Goal: Task Accomplishment & Management: Manage account settings

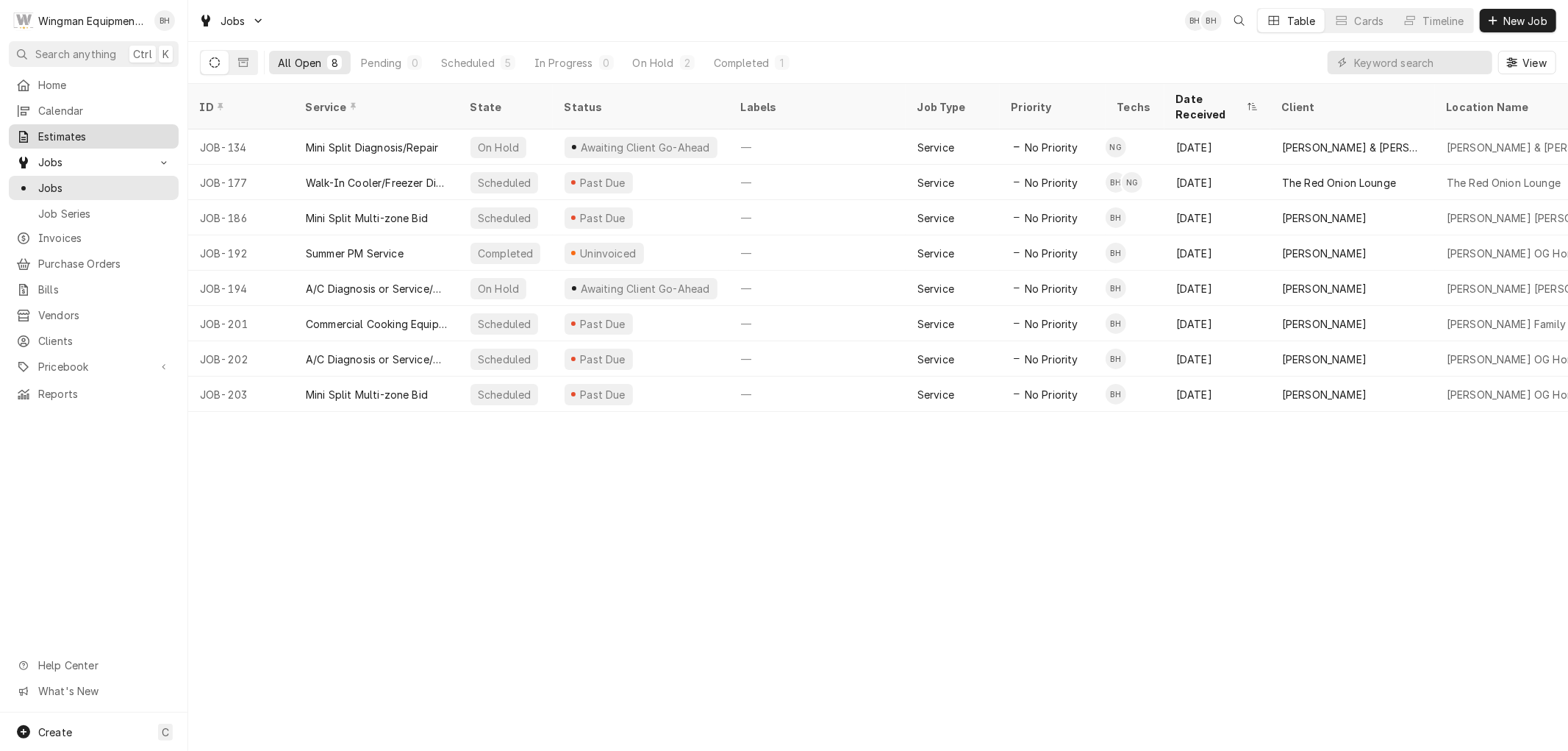
click at [78, 128] on span "Estimates" at bounding box center [105, 136] width 133 height 16
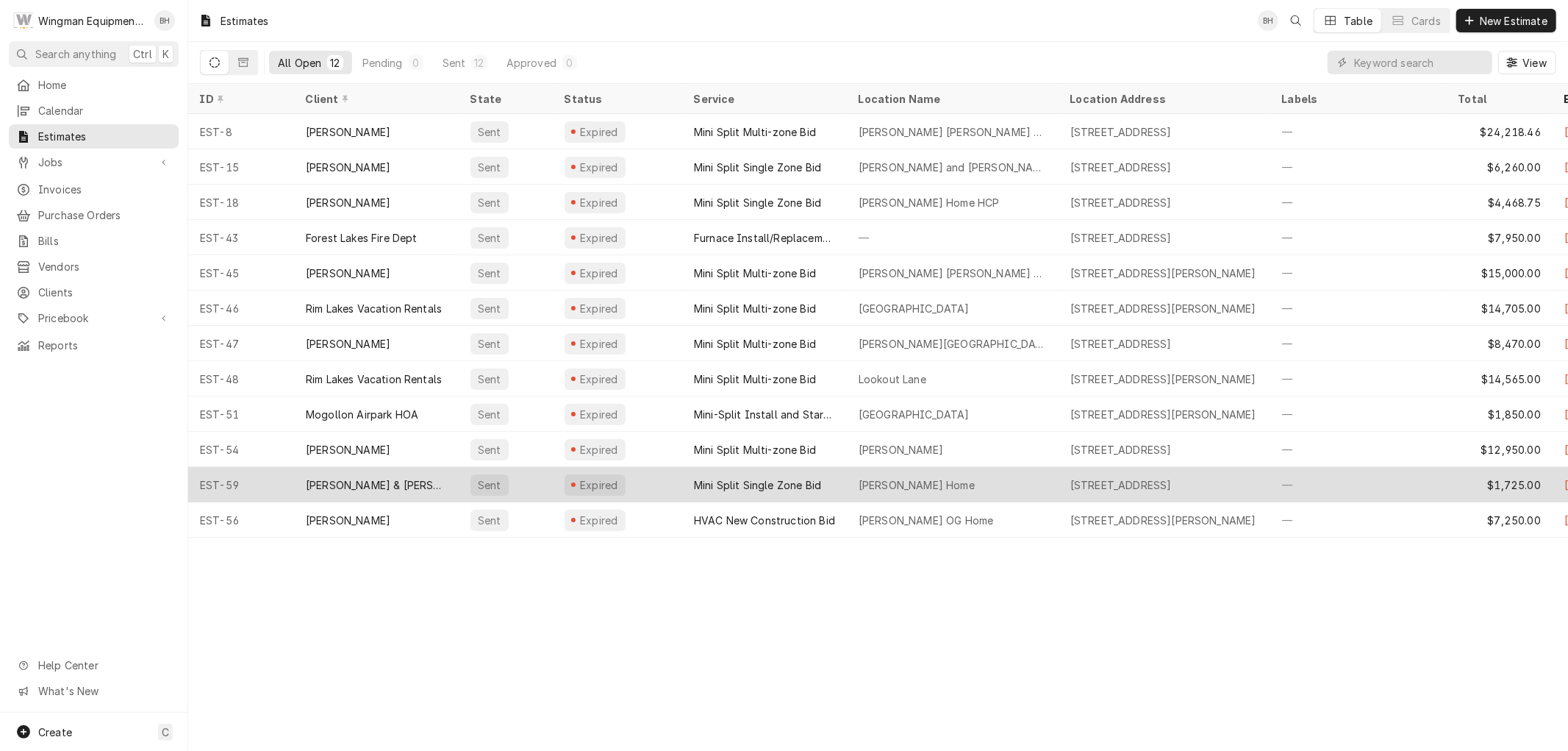
click at [711, 479] on div "Mini Split Single Zone Bid" at bounding box center [757, 485] width 127 height 16
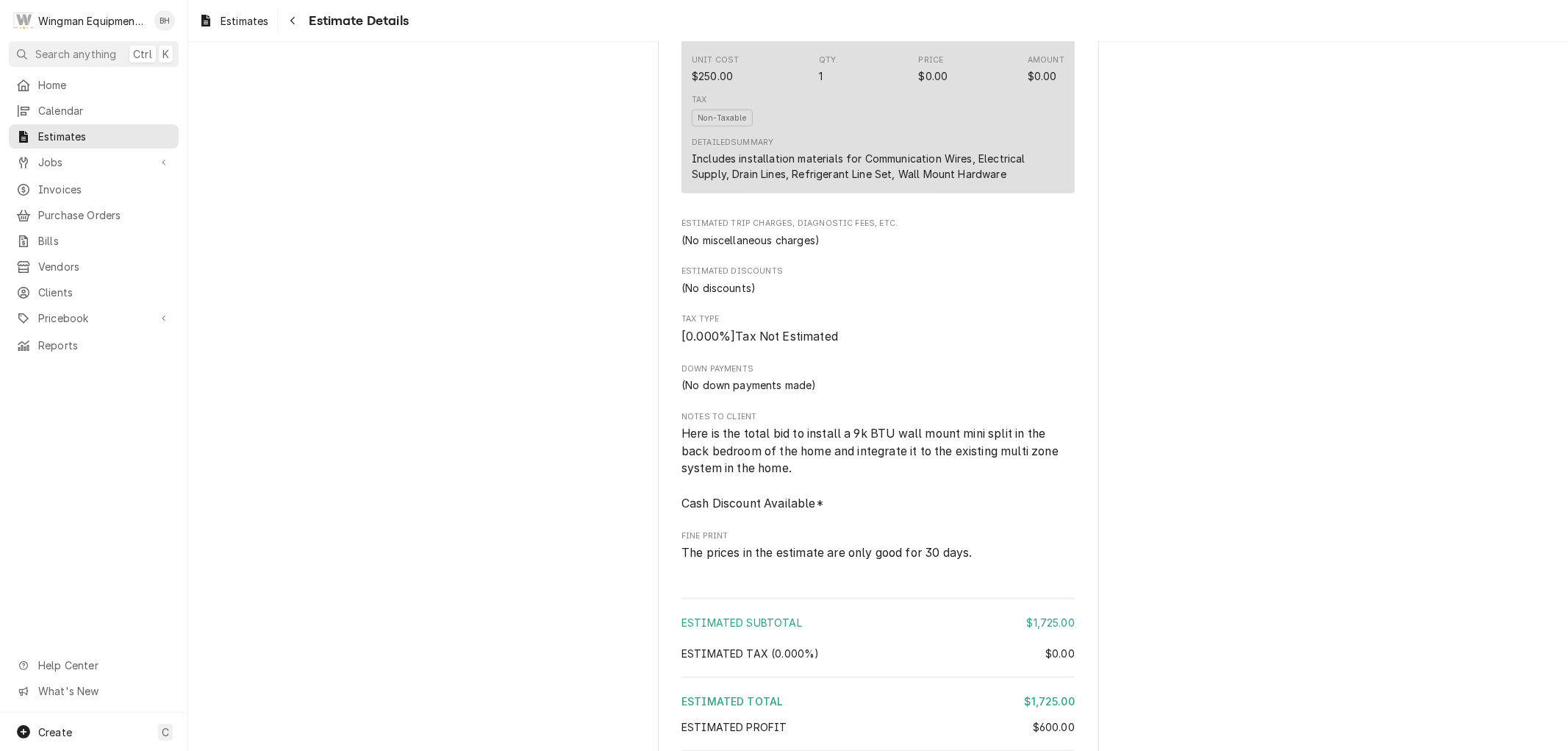
scroll to position [1783, 0]
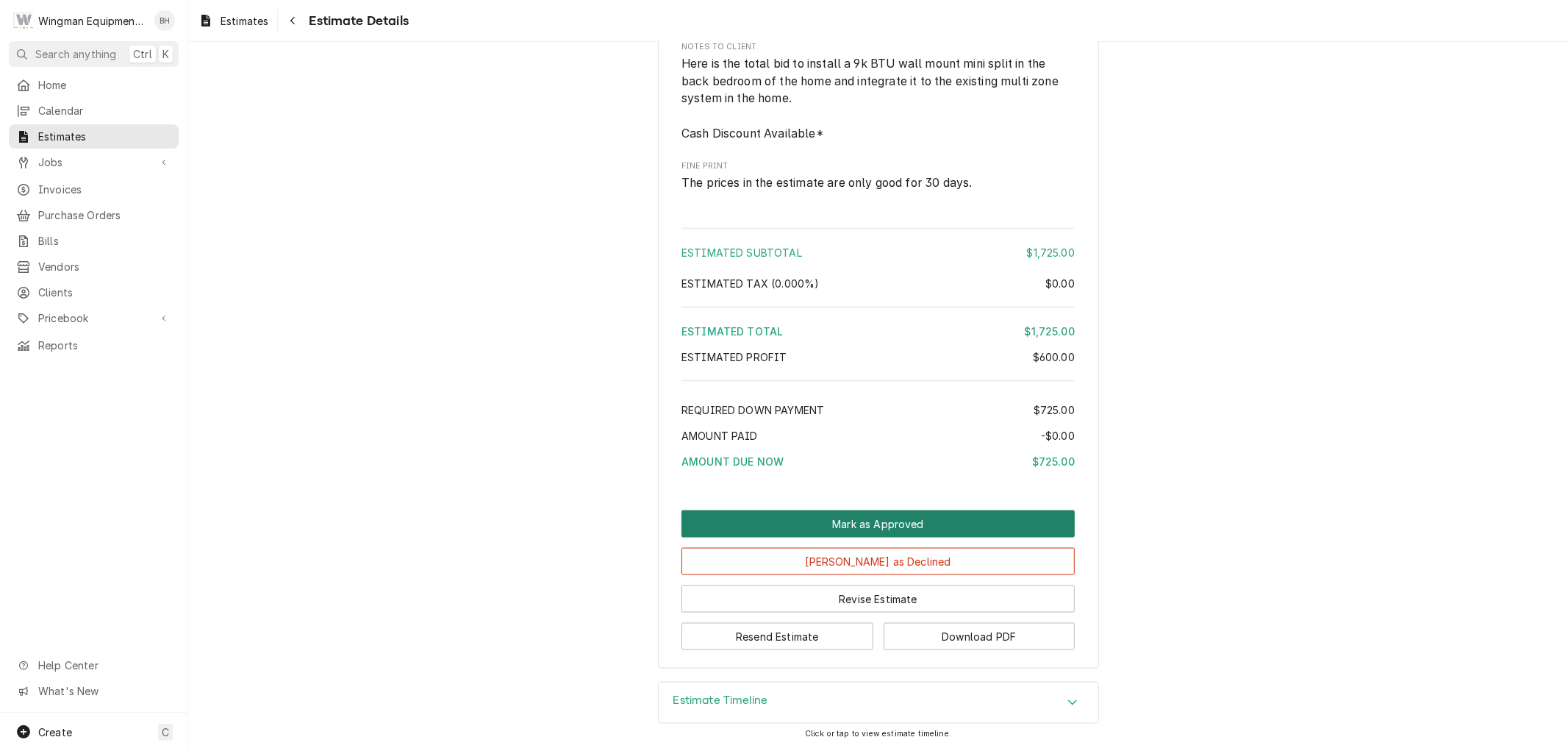
click at [889, 522] on button "Mark as Approved" at bounding box center [878, 524] width 393 height 27
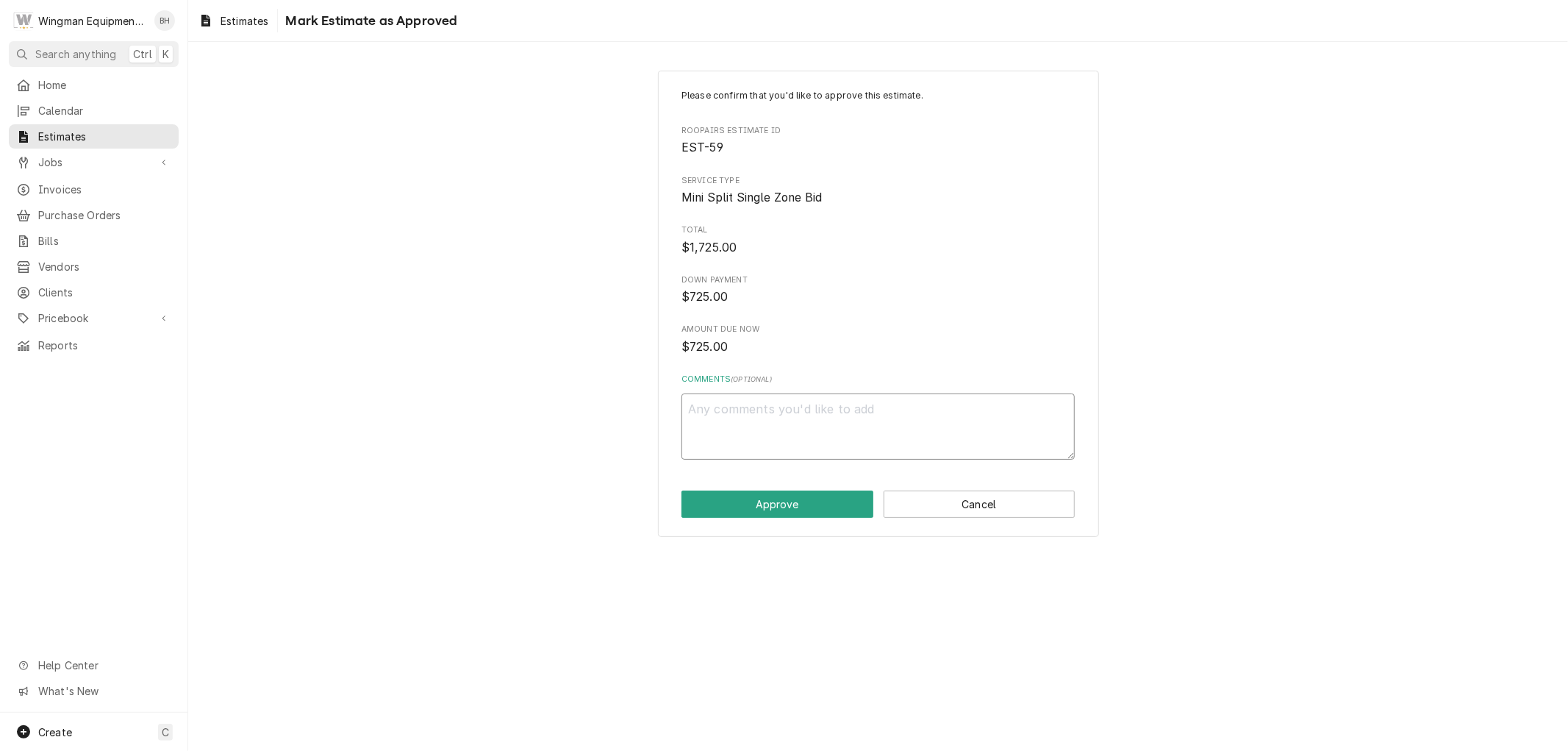
click at [763, 415] on textarea "Comments ( optional )" at bounding box center [878, 426] width 393 height 67
type textarea "x"
type textarea "P"
type textarea "x"
type textarea "Pa"
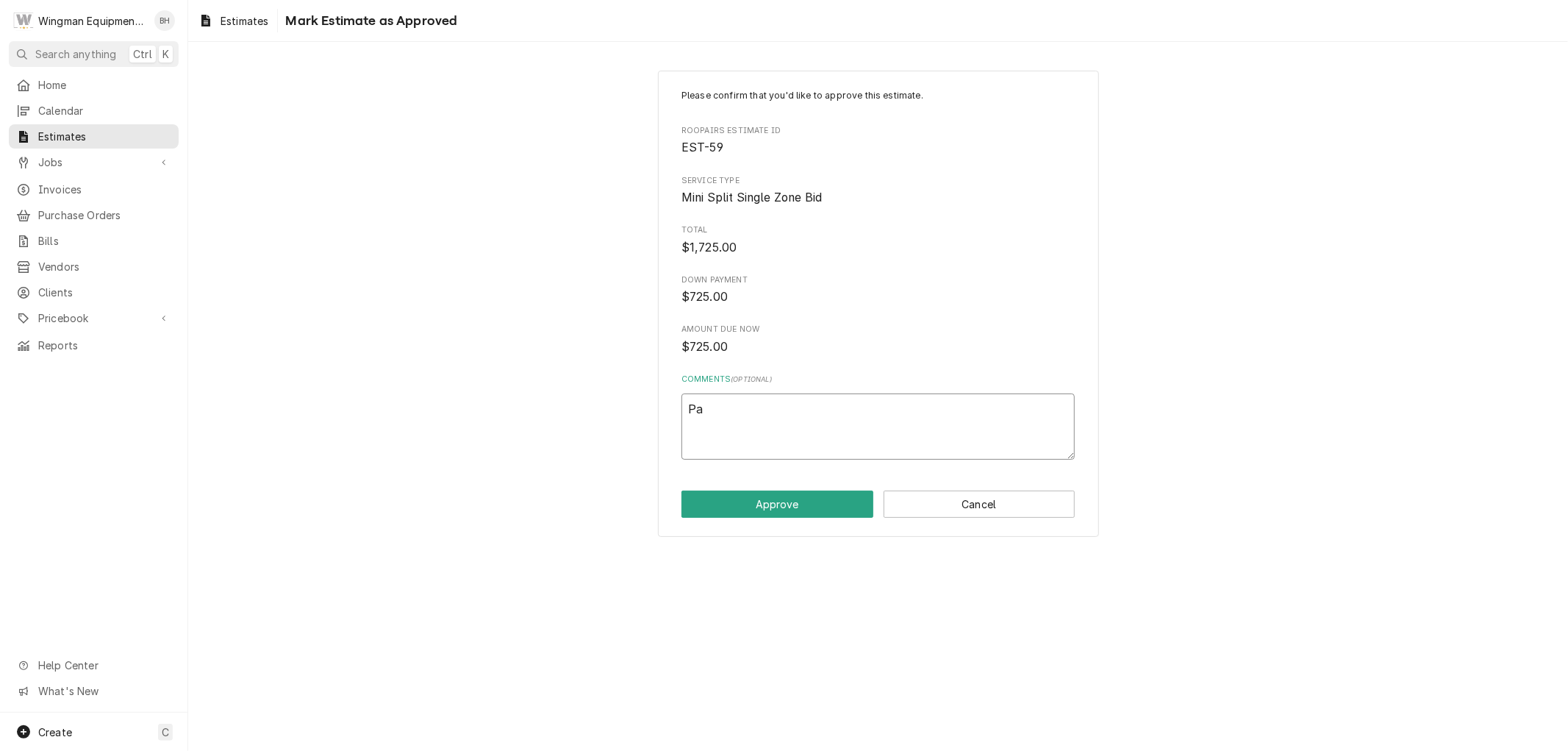
type textarea "x"
type textarea "Pai"
type textarea "x"
type textarea "Paid"
type textarea "x"
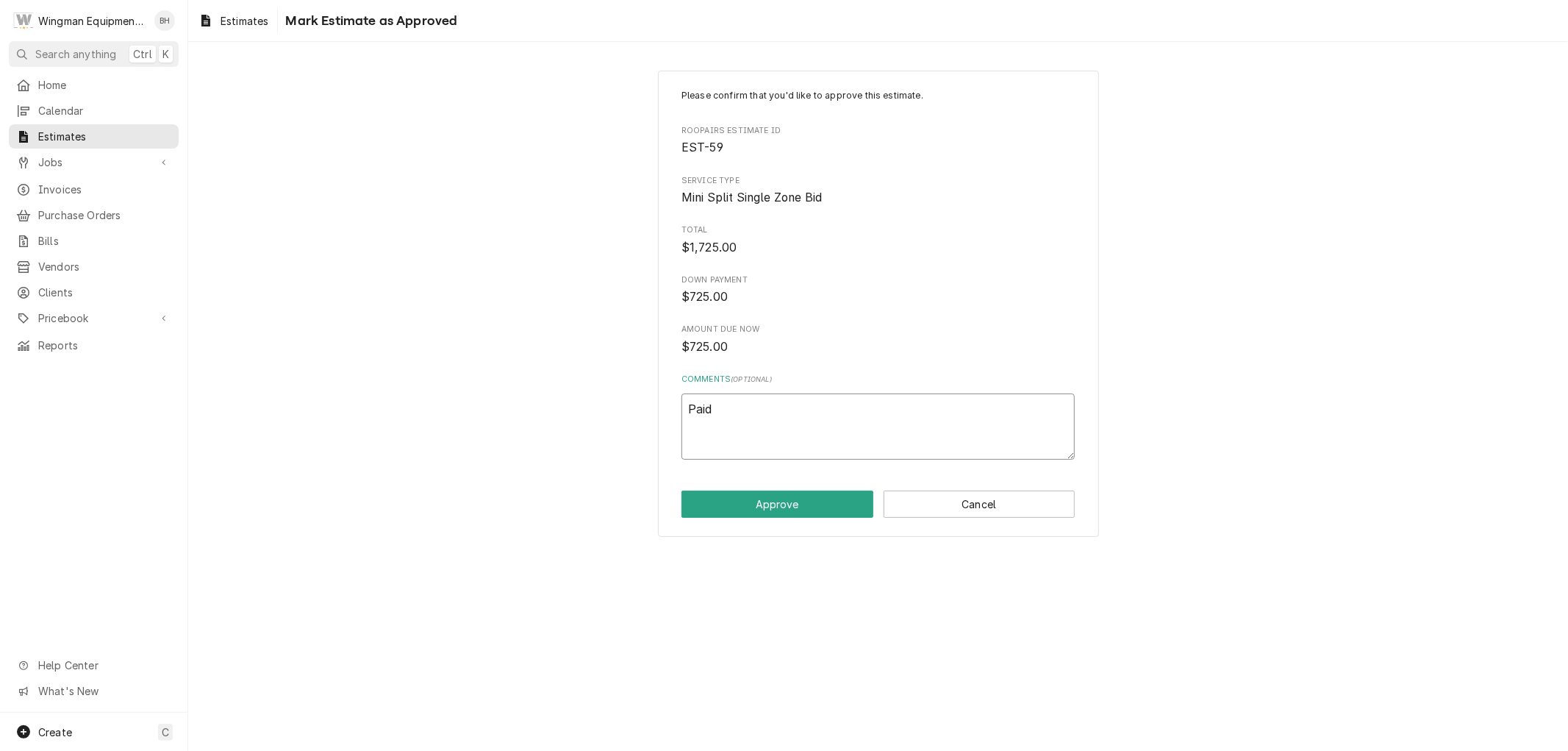
type textarea "Paid"
type textarea "x"
type textarea "Paid d"
type textarea "x"
type textarea "Paid de"
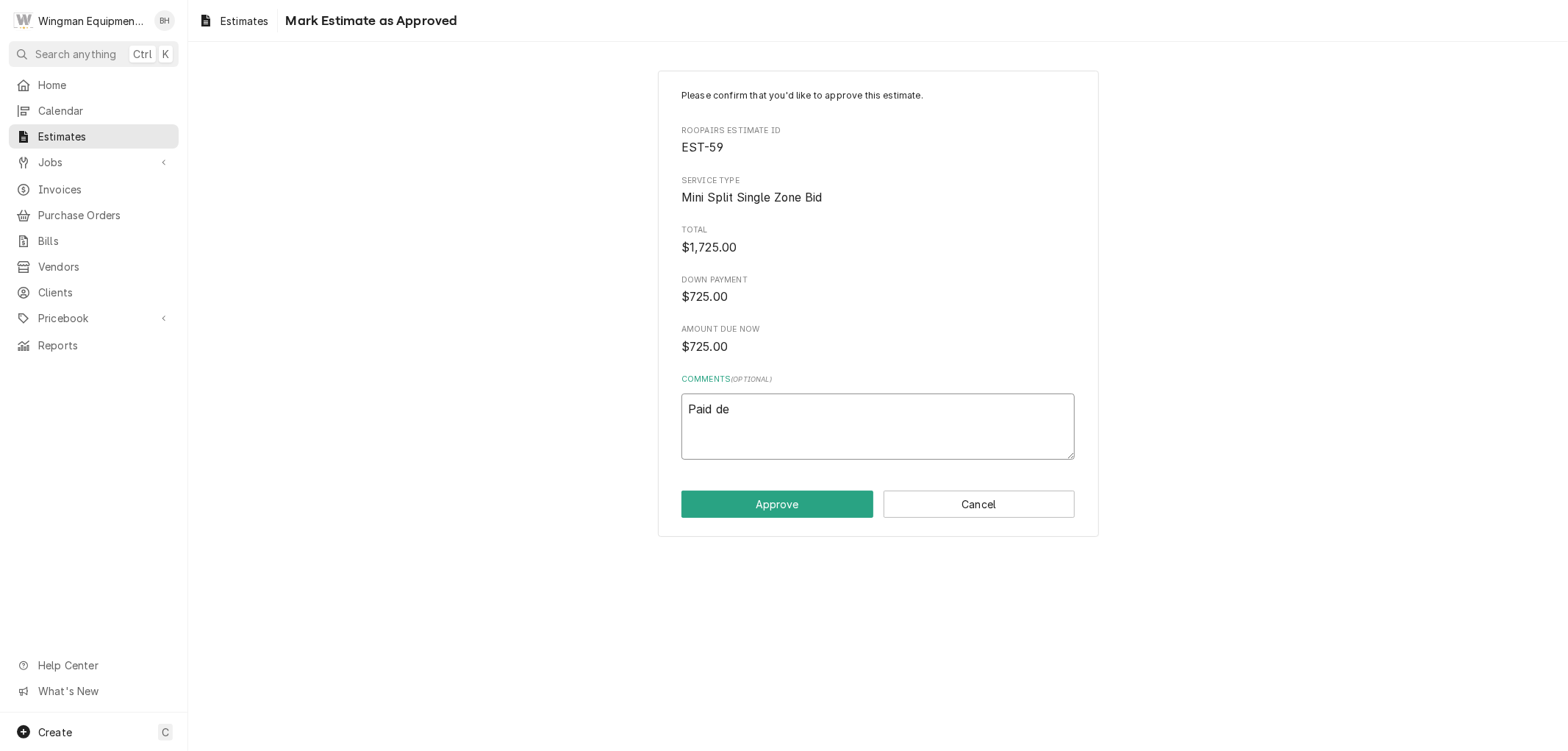
type textarea "x"
type textarea "Paid dep"
type textarea "x"
type textarea "Paid depo"
type textarea "x"
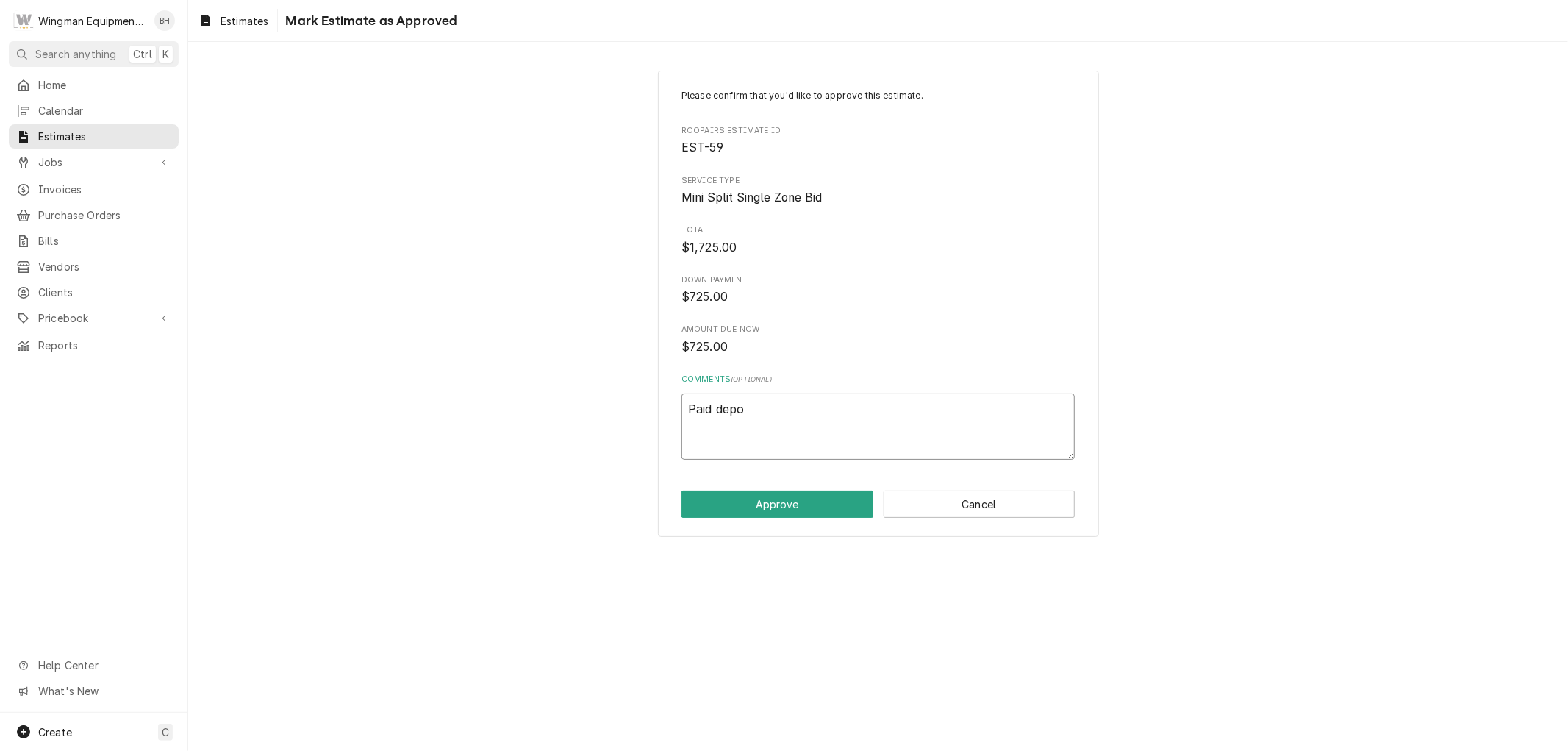
type textarea "Paid depos"
type textarea "x"
type textarea "Paid deposi"
type textarea "x"
type textarea "Paid deposit"
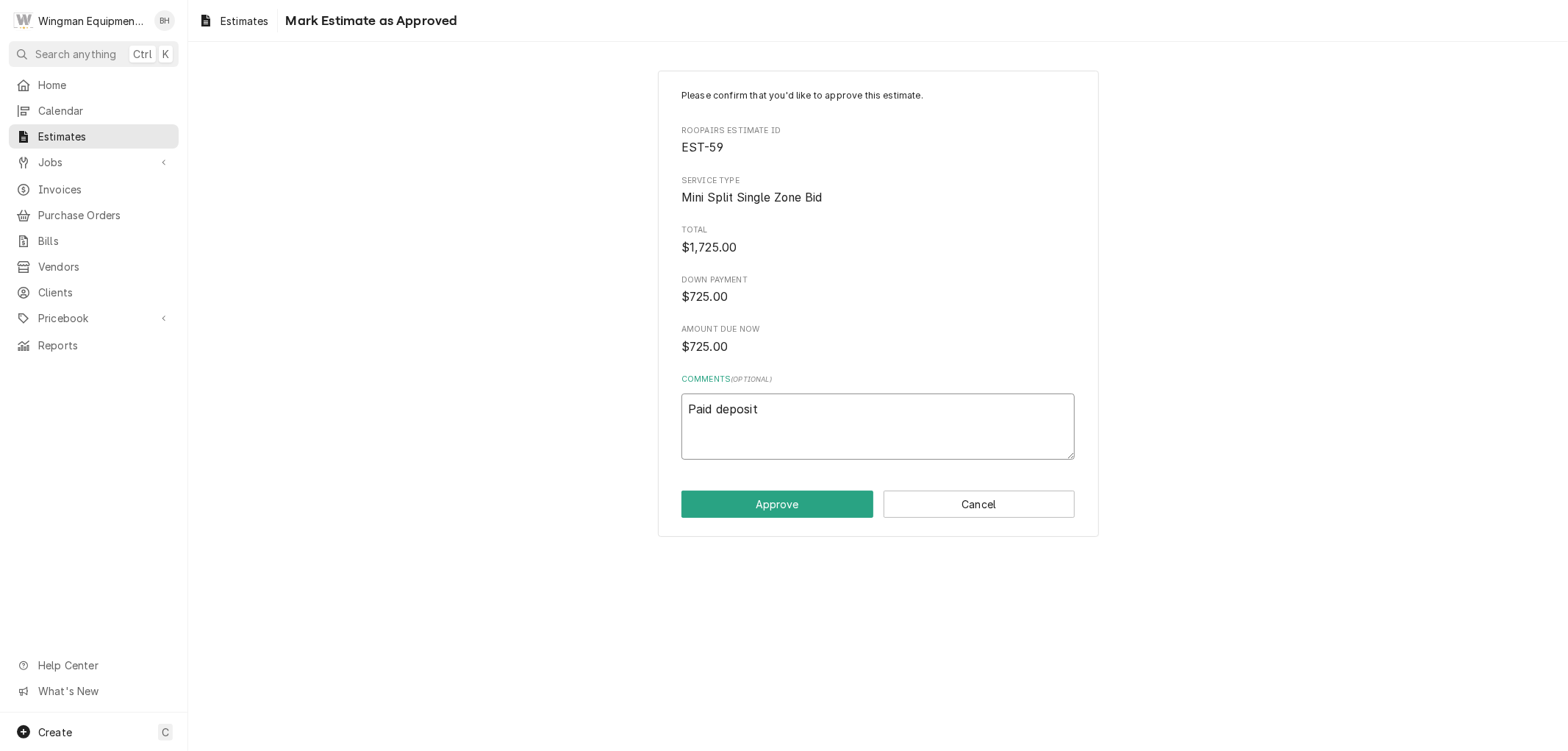
type textarea "x"
type textarea "Paid deposit"
type textarea "x"
type textarea "Paid deposit 7"
type textarea "x"
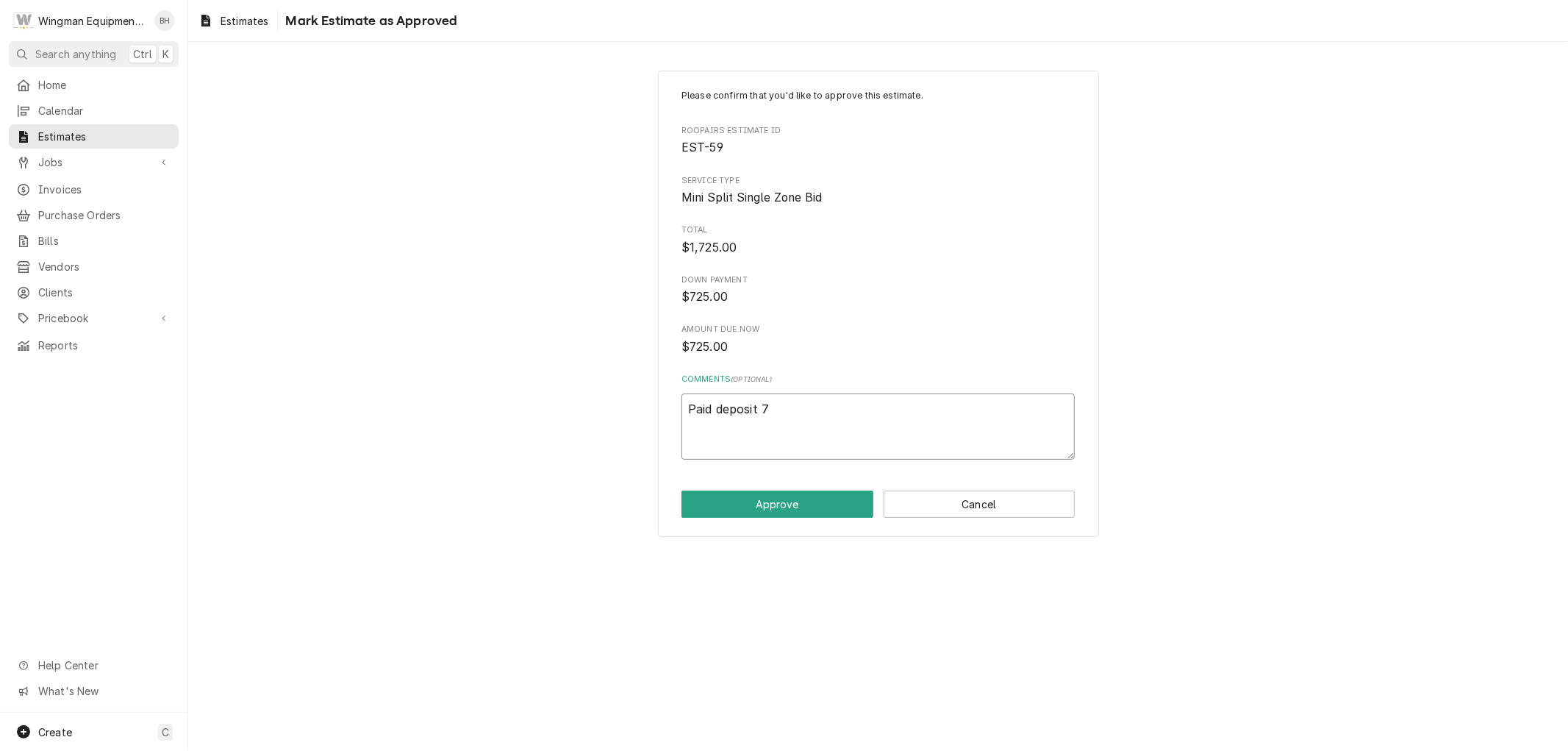
type textarea "Paid deposit 70"
type textarea "x"
type textarea "Paid deposit 700"
type textarea "x"
type textarea "Paid deposit 700$"
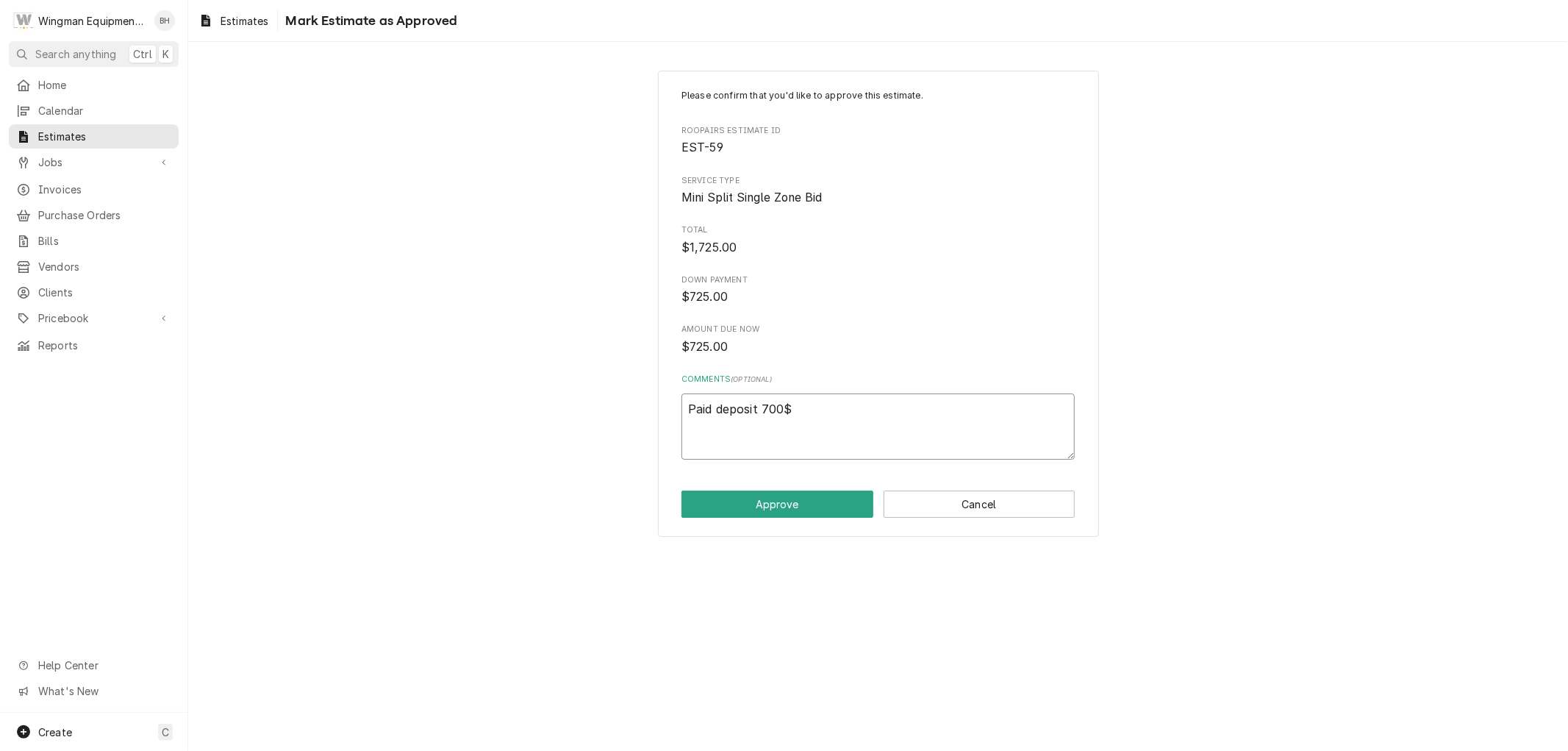
type textarea "x"
type textarea "Paid deposit 700$"
type textarea "x"
type textarea "Paid deposit 700$ c"
type textarea "x"
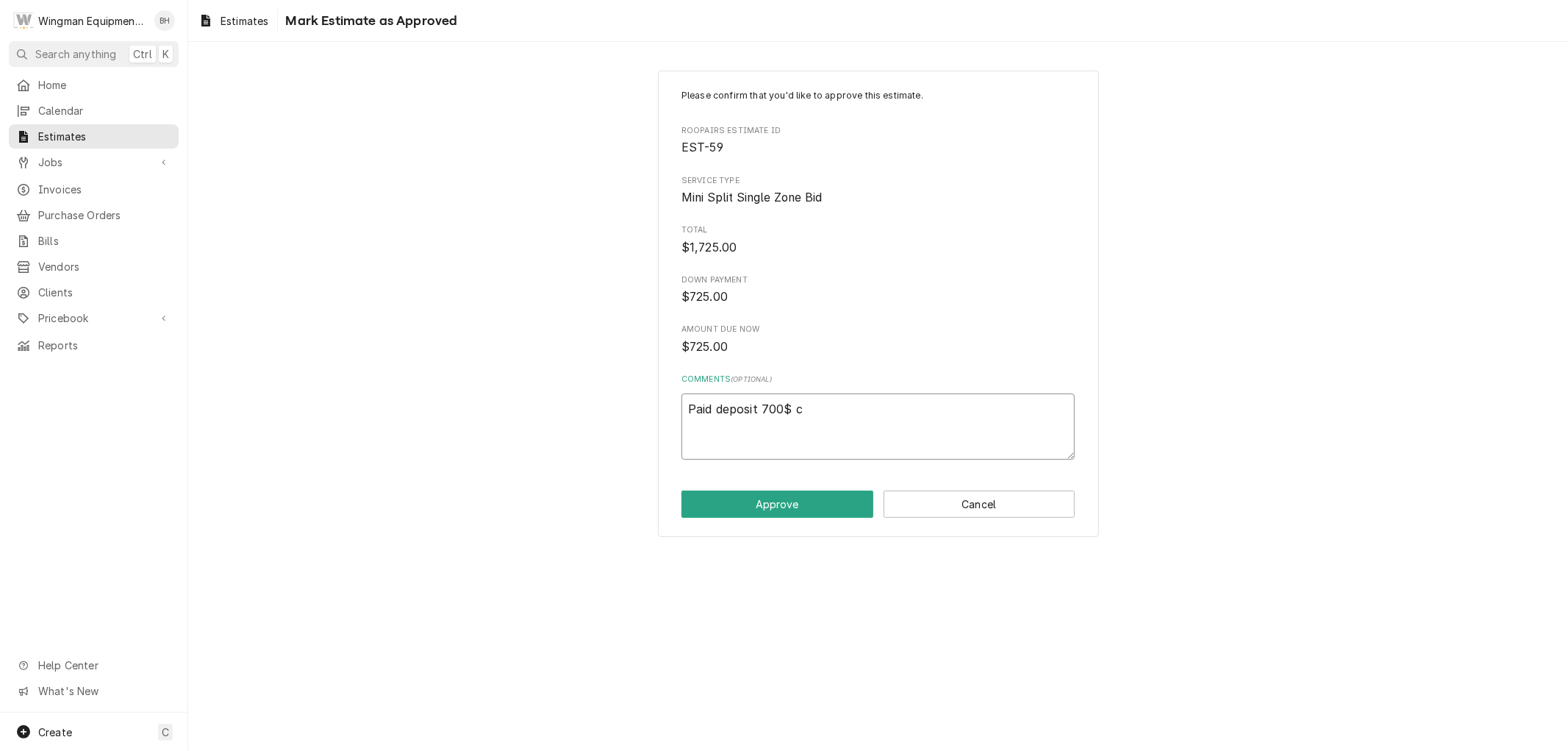
type textarea "Paid deposit 700$ ch"
type textarea "x"
type textarea "Paid deposit 700$ che"
type textarea "x"
type textarea "Paid deposit 700$ chec"
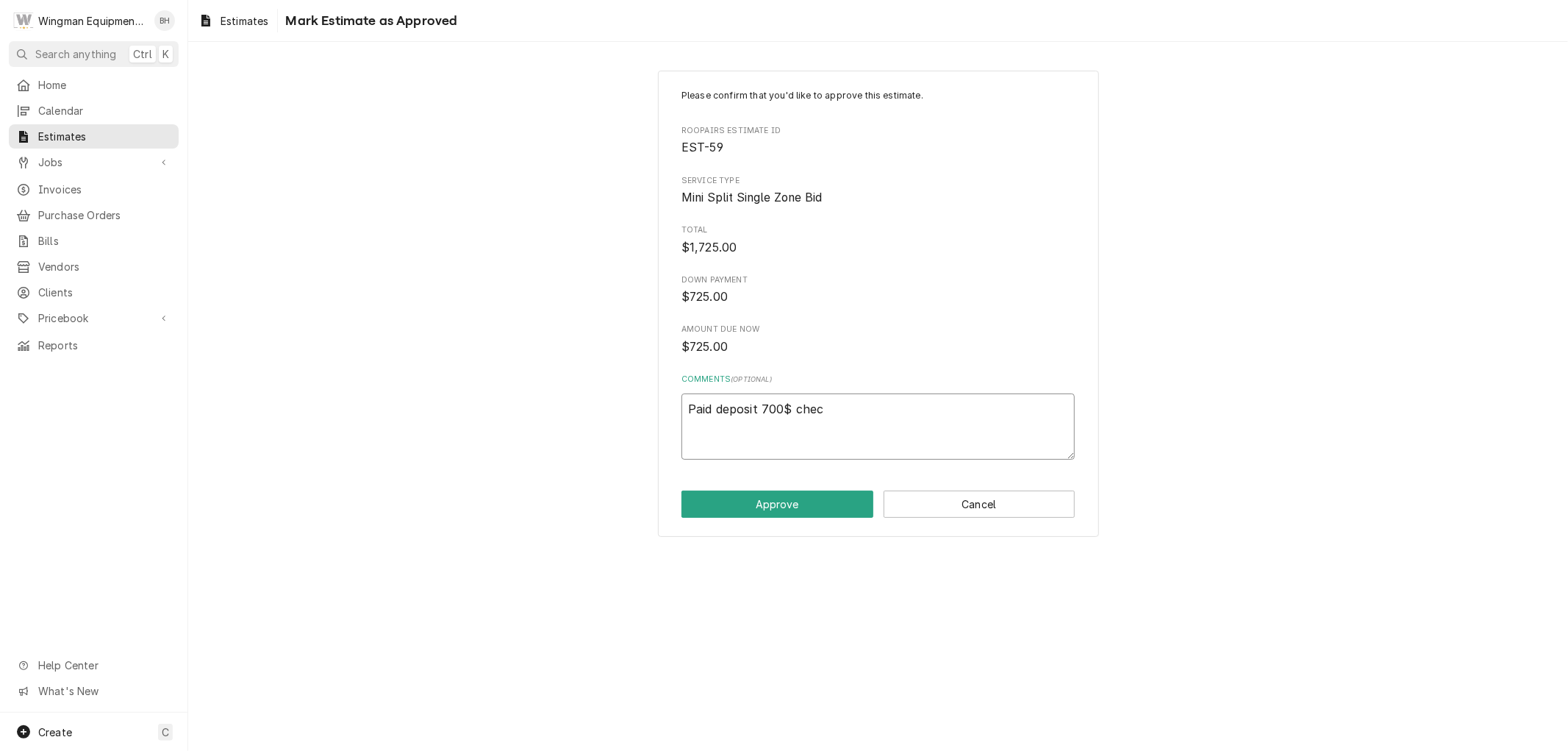
type textarea "x"
type textarea "Paid deposit 700$ check"
type textarea "x"
type textarea "Paid deposit 700$ check"
type textarea "x"
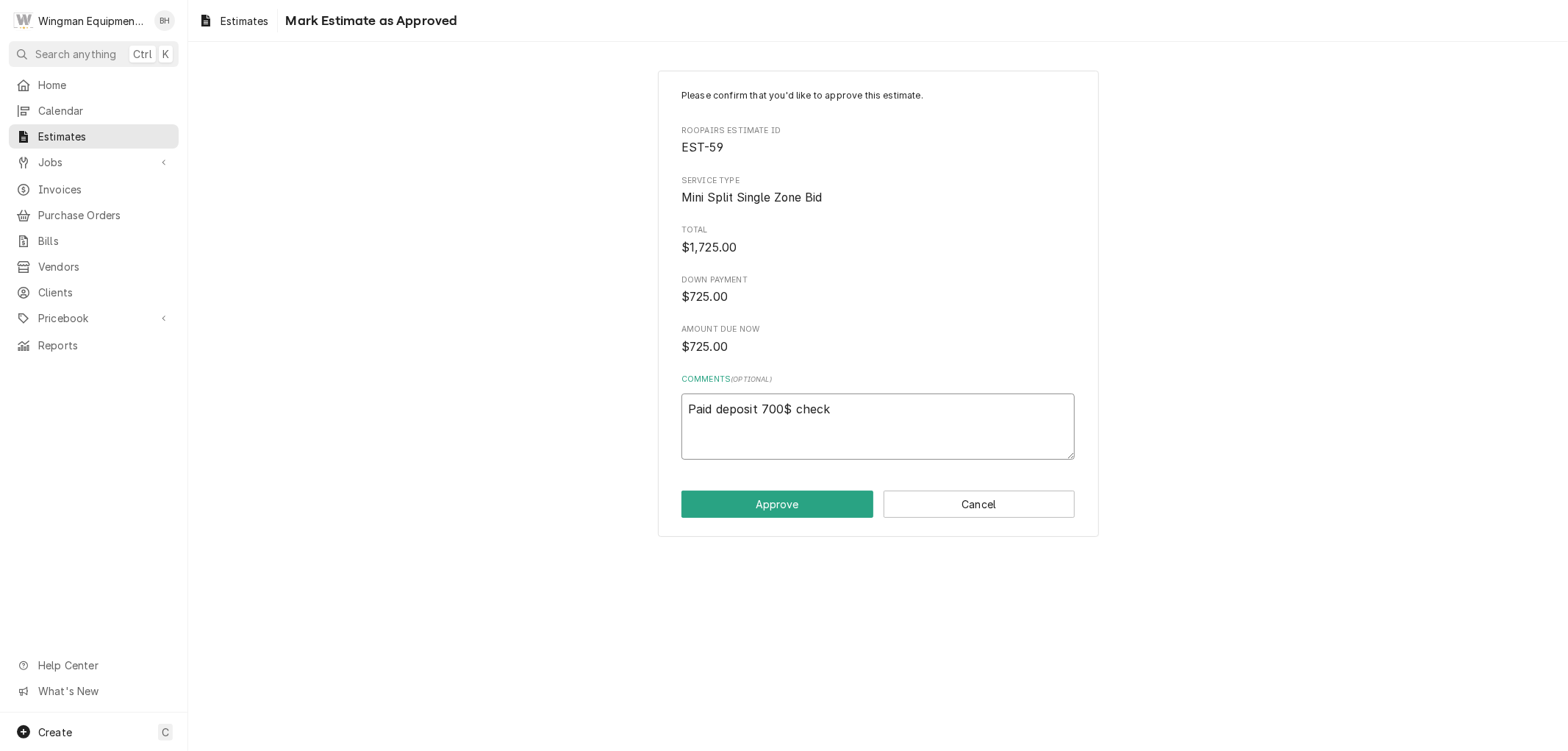
type textarea "Paid deposit 700$ check #"
type textarea "x"
type textarea "Paid deposit 700$ check #1"
type textarea "x"
type textarea "Paid deposit 700$ check #11"
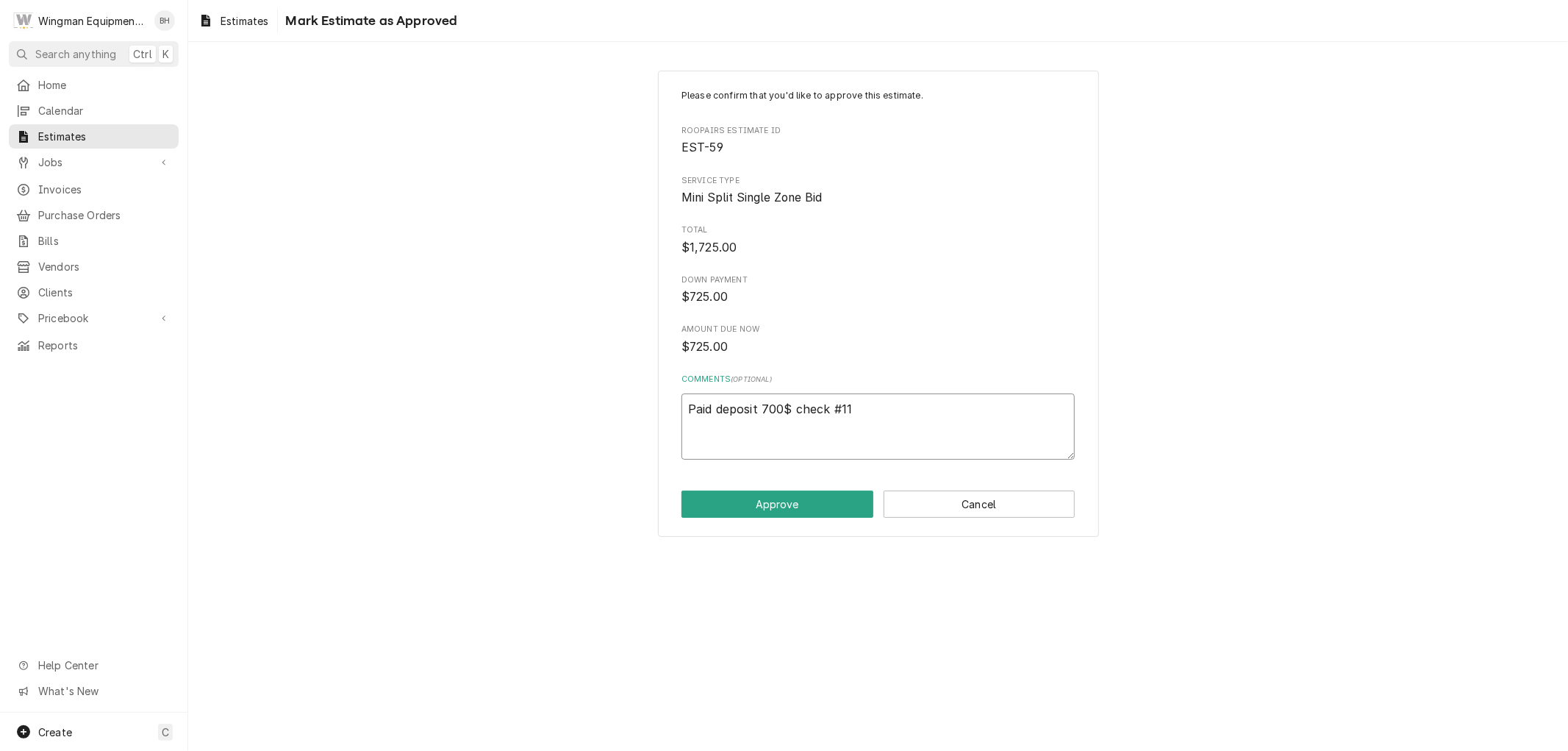
type textarea "x"
type textarea "Paid deposit 700$ check #111"
type textarea "x"
type textarea "Paid deposit 700$ check #1119"
click at [816, 511] on button "Approve" at bounding box center [777, 504] width 192 height 27
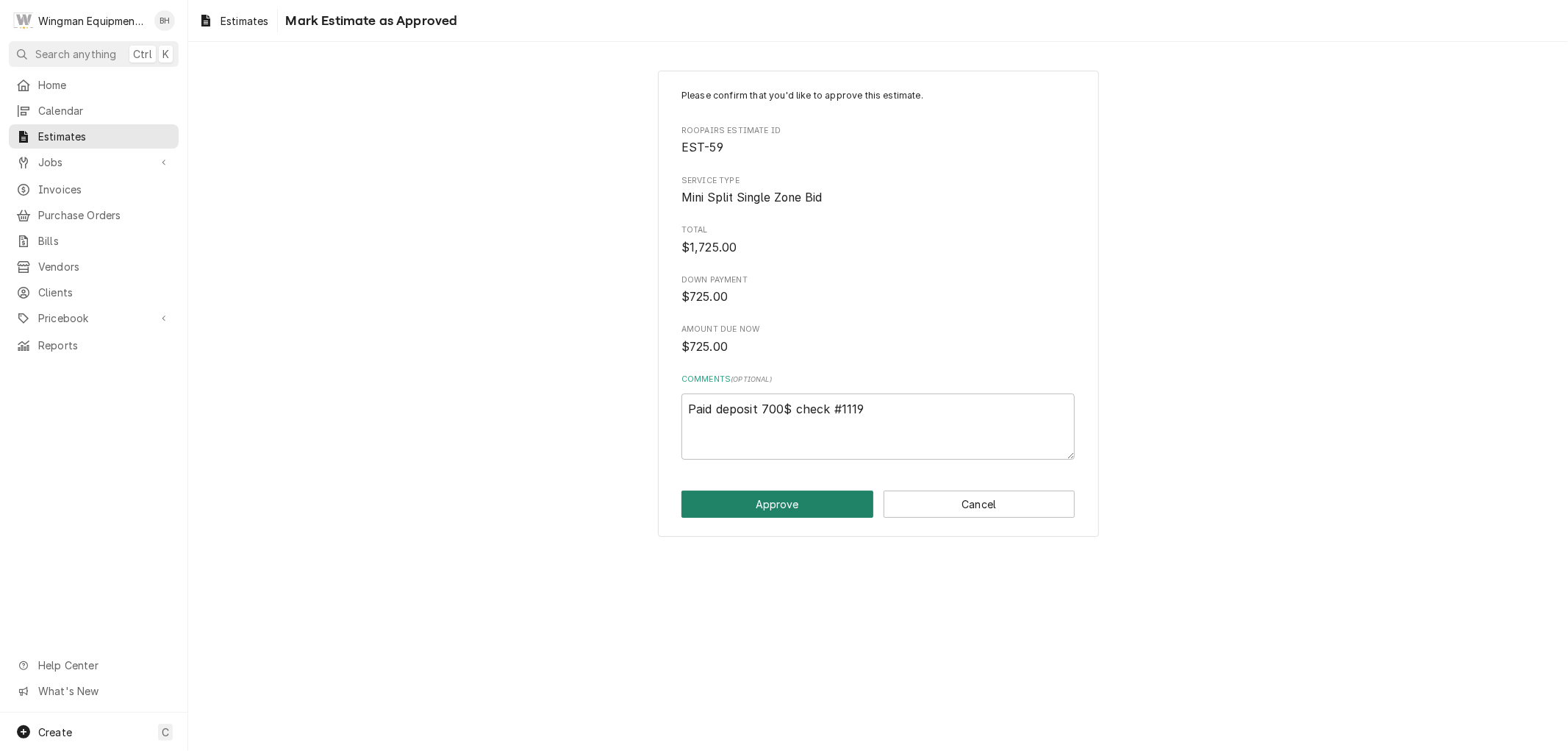
type textarea "x"
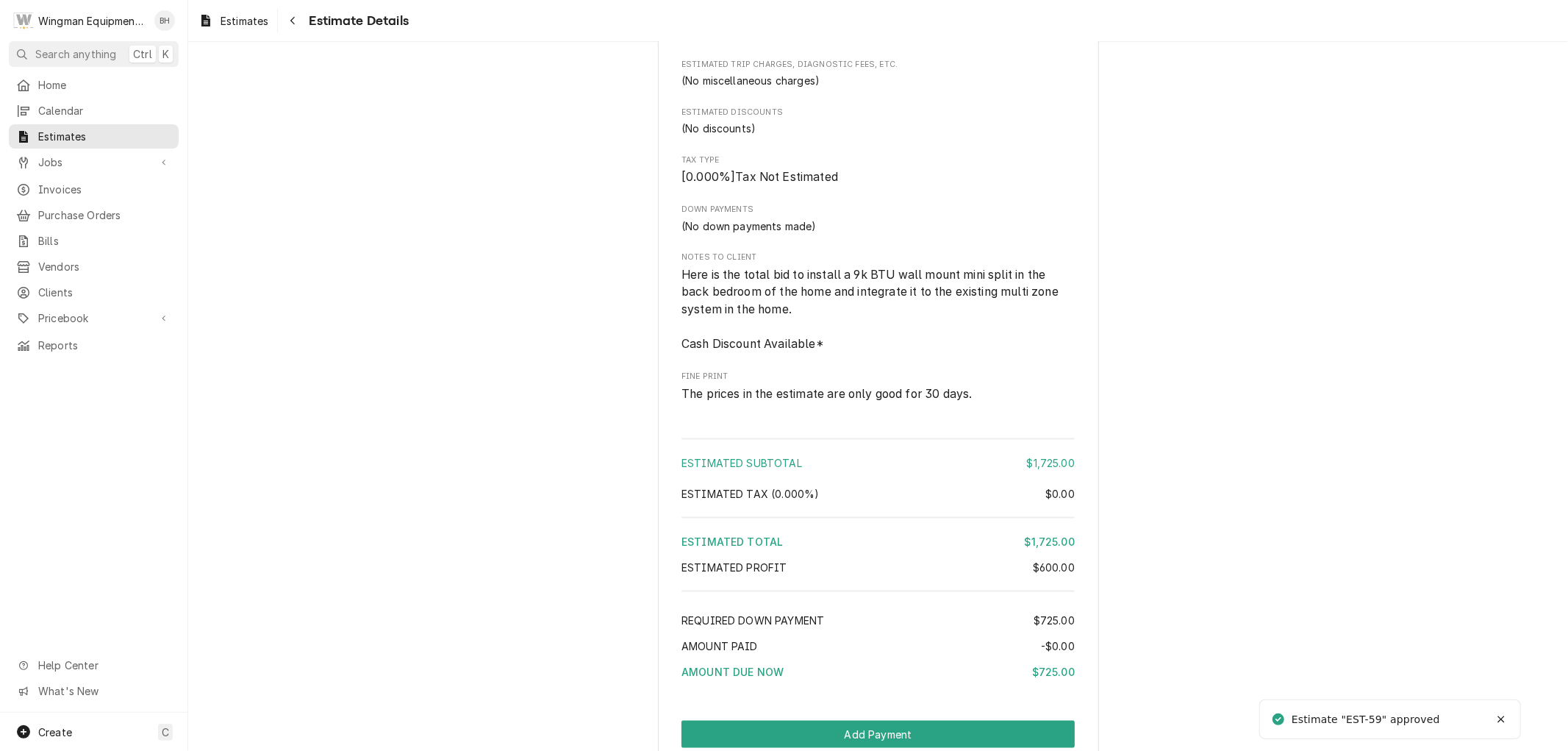
scroll to position [1871, 0]
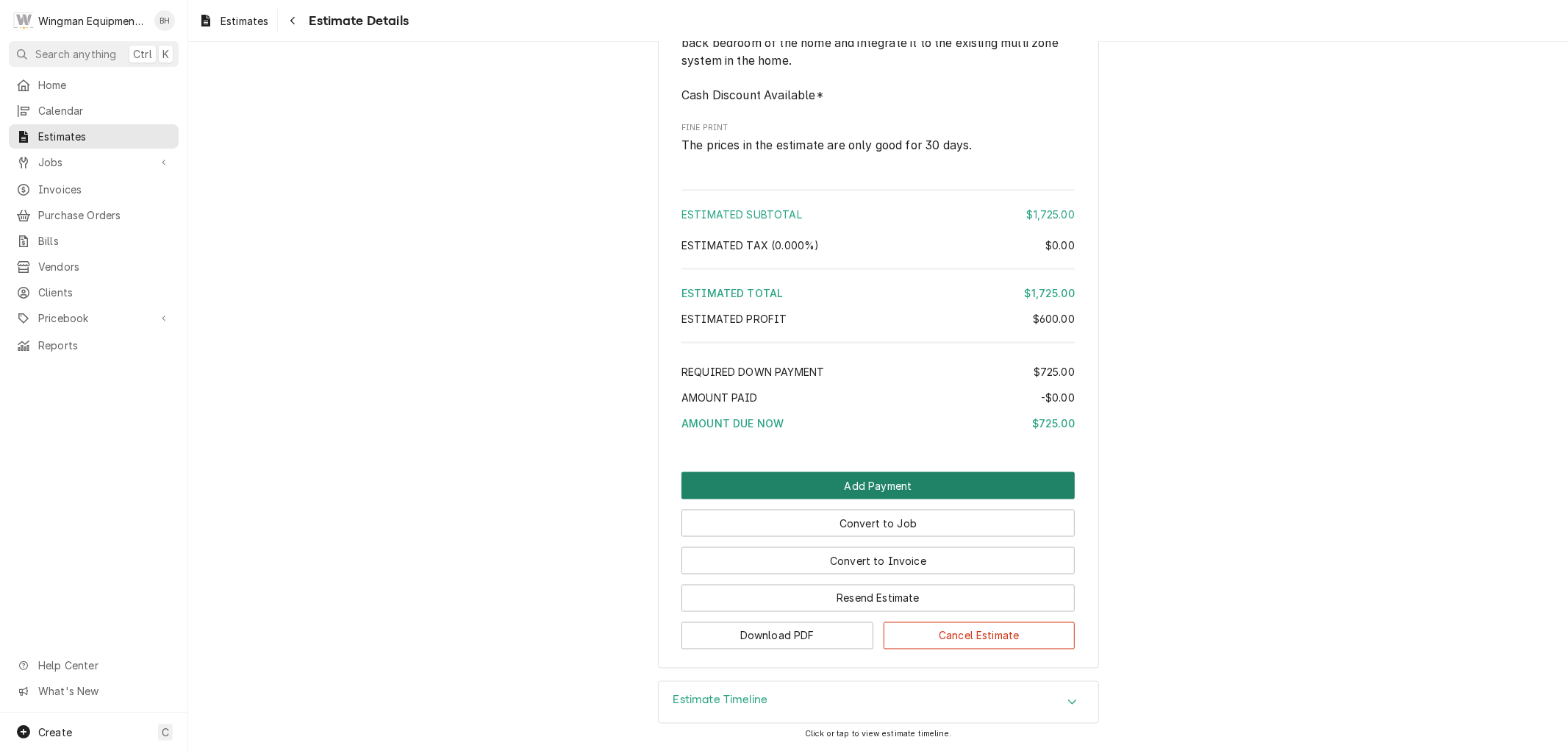
click at [932, 487] on button "Add Payment" at bounding box center [878, 486] width 393 height 27
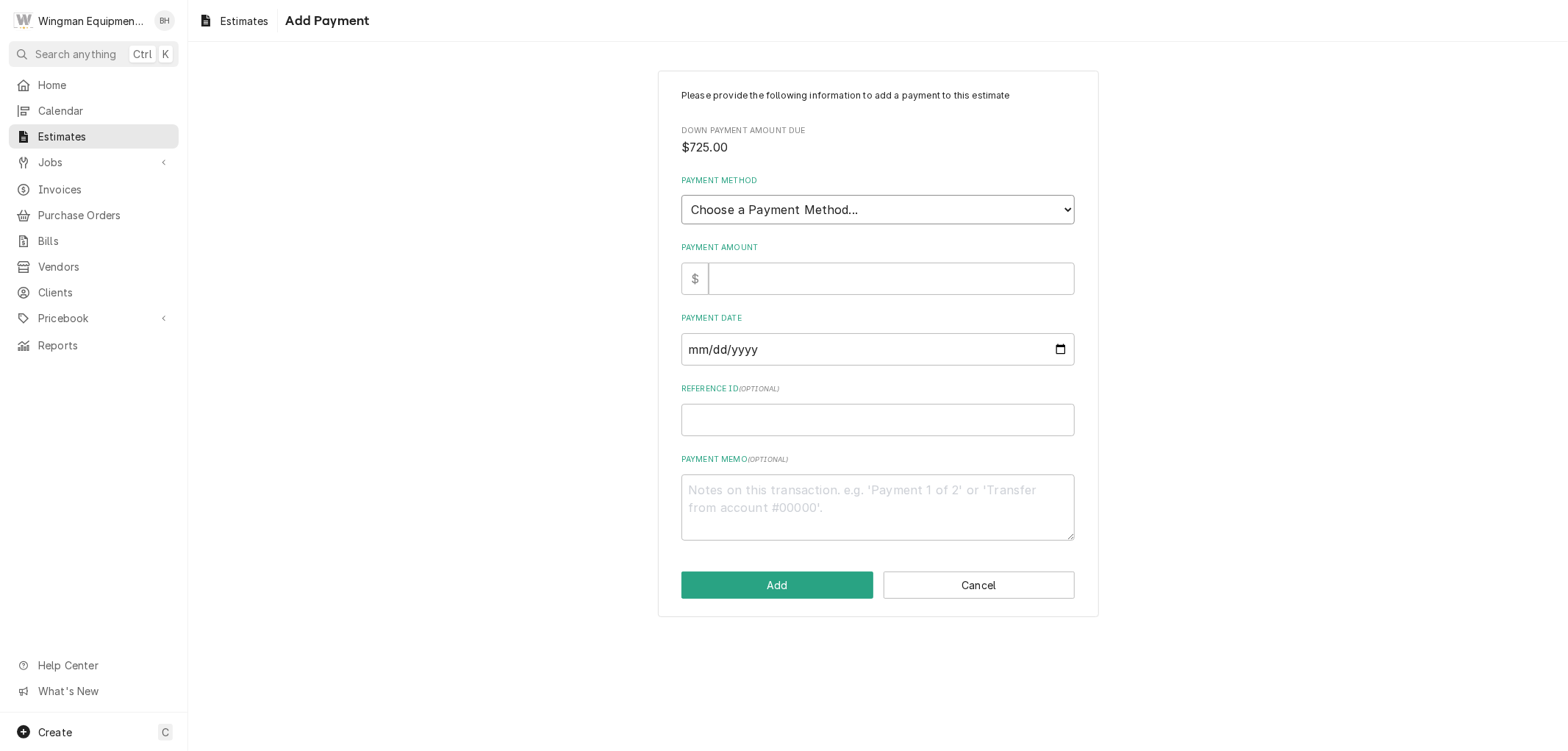
click at [844, 214] on select "Choose a Payment Method... Cash Check Credit/Debit Card ACH/eCheck Other" at bounding box center [878, 210] width 393 height 30
select select "2"
click at [682, 195] on select "Choose a Payment Method... Cash Check Credit/Debit Card ACH/eCheck Other" at bounding box center [878, 210] width 393 height 30
click at [807, 283] on input "Payment Amount" at bounding box center [892, 278] width 366 height 32
type textarea "x"
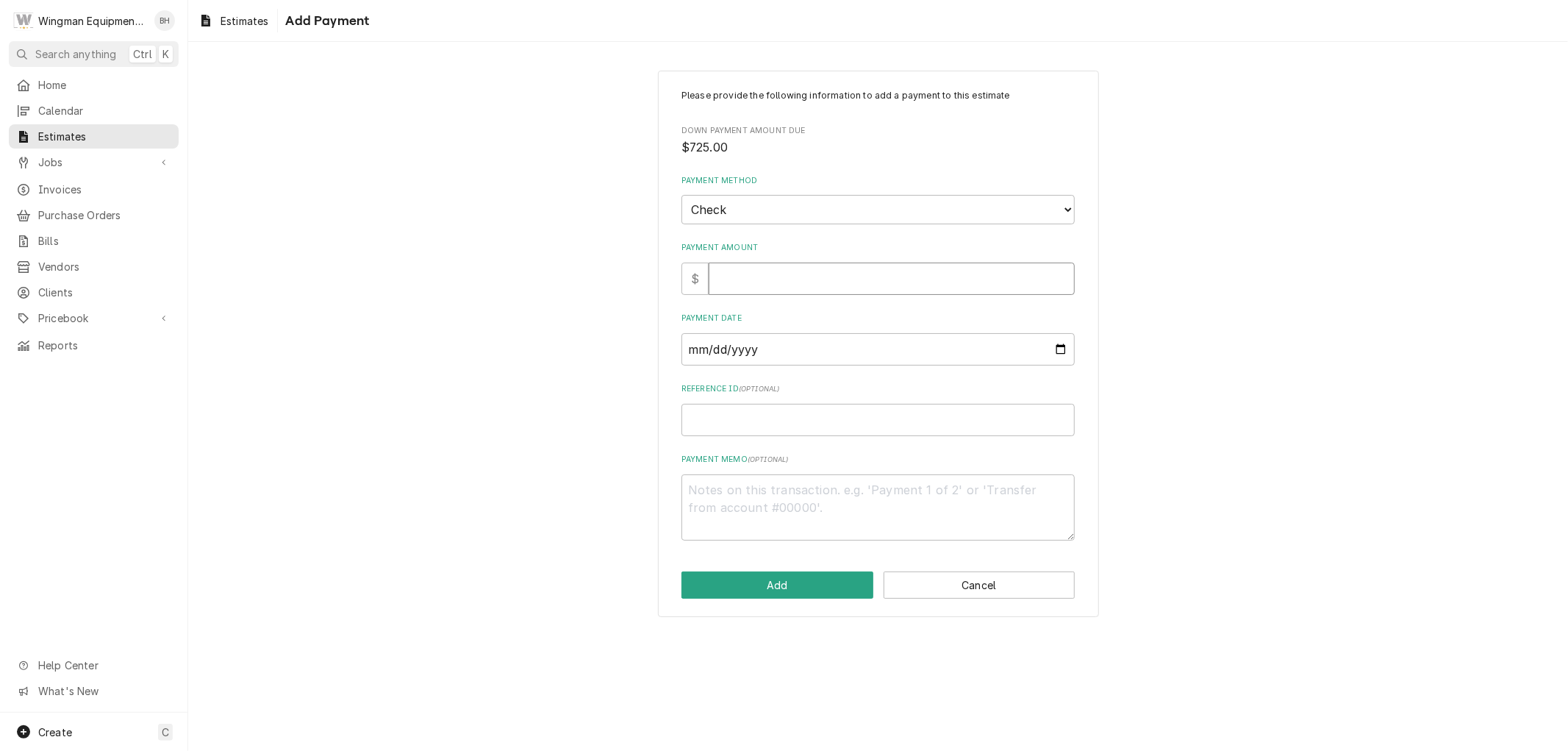
type input "7"
type textarea "x"
type input "70"
type textarea "x"
type input "700"
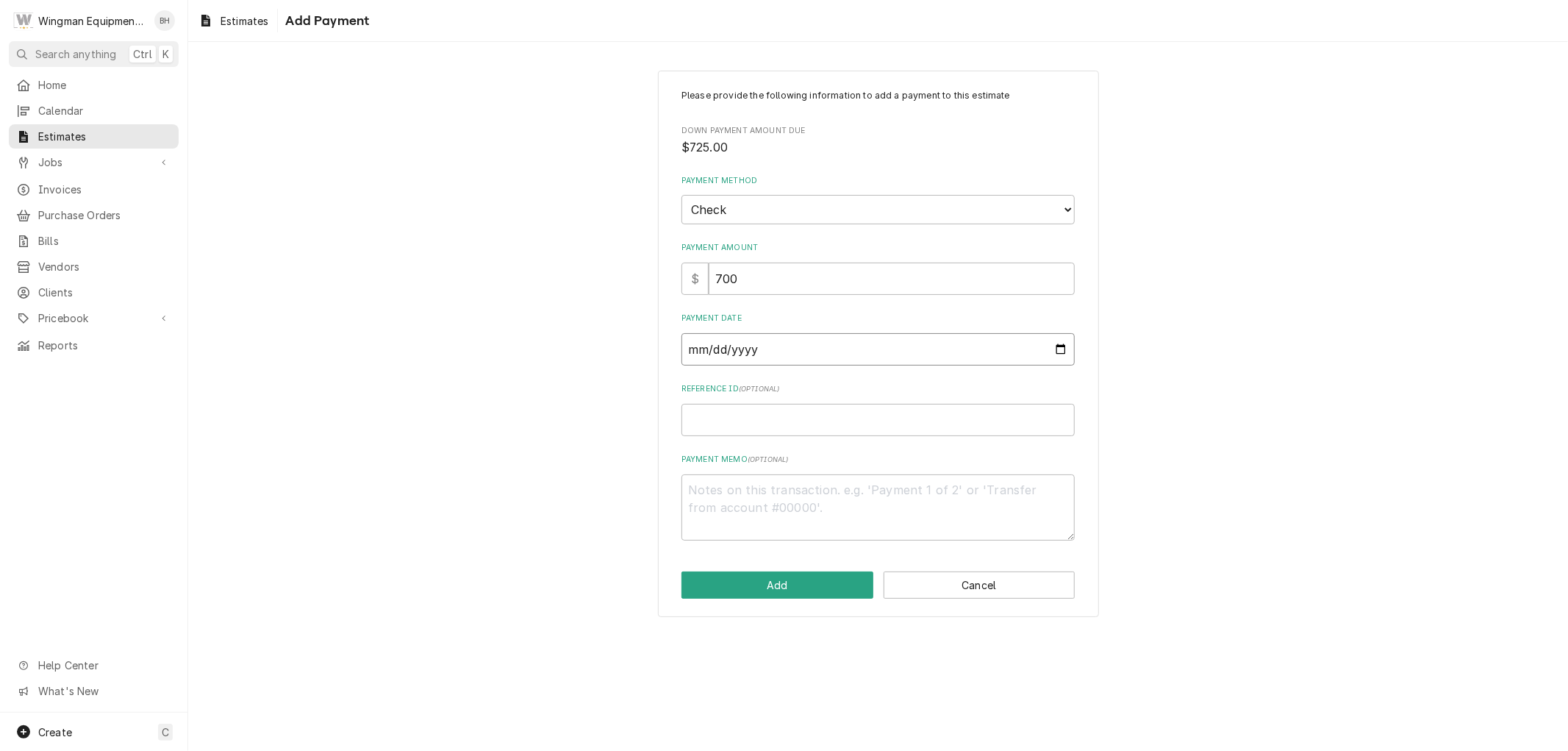
click at [1059, 349] on input "Payment Date" at bounding box center [878, 348] width 393 height 32
type textarea "x"
type input "2025-09-09"
click at [780, 501] on textarea "Payment Memo ( optional )" at bounding box center [878, 507] width 393 height 67
type textarea "x"
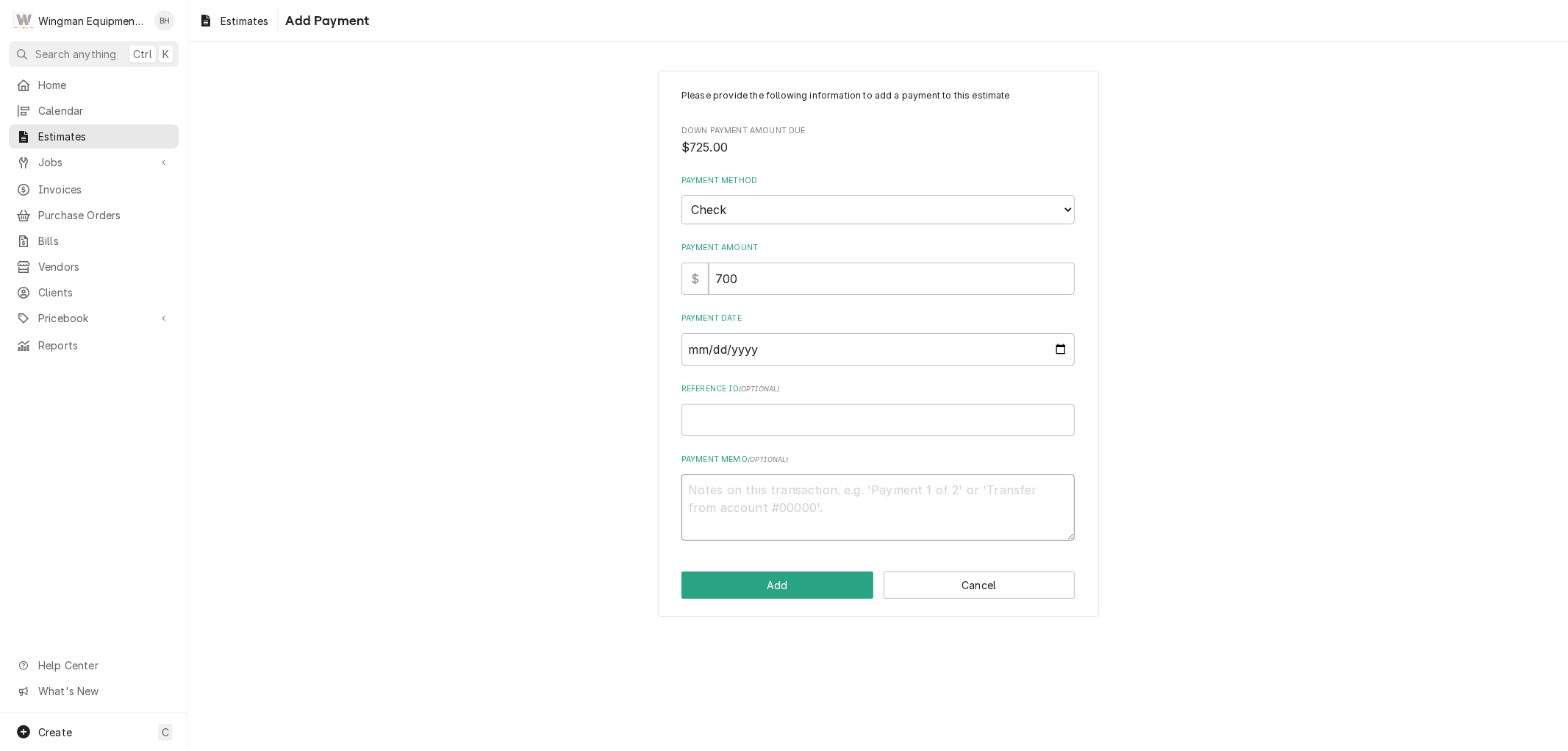
type textarea "c"
type textarea "x"
type textarea "ch"
type textarea "x"
type textarea "che"
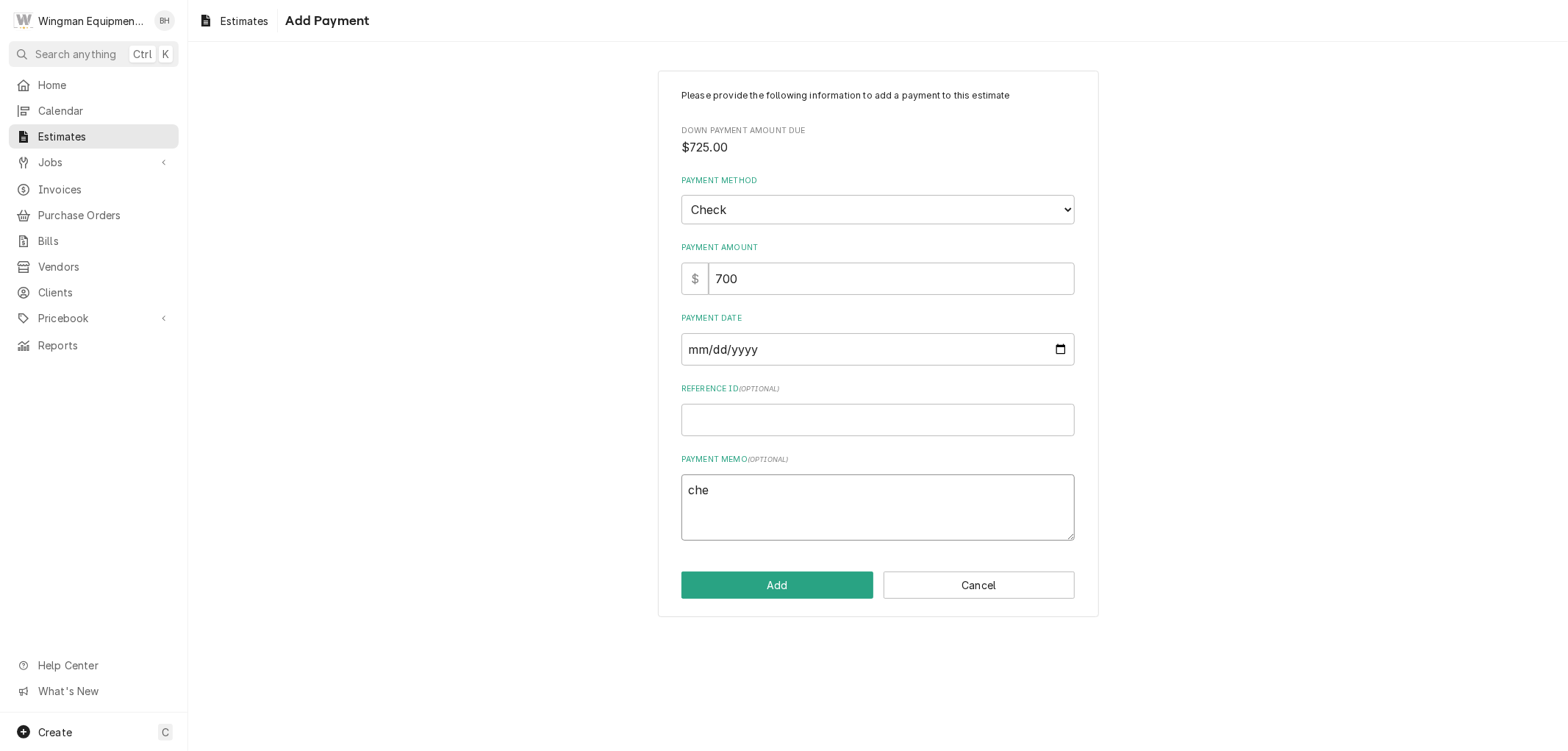
type textarea "x"
type textarea "chec"
type textarea "x"
type textarea "check"
type textarea "x"
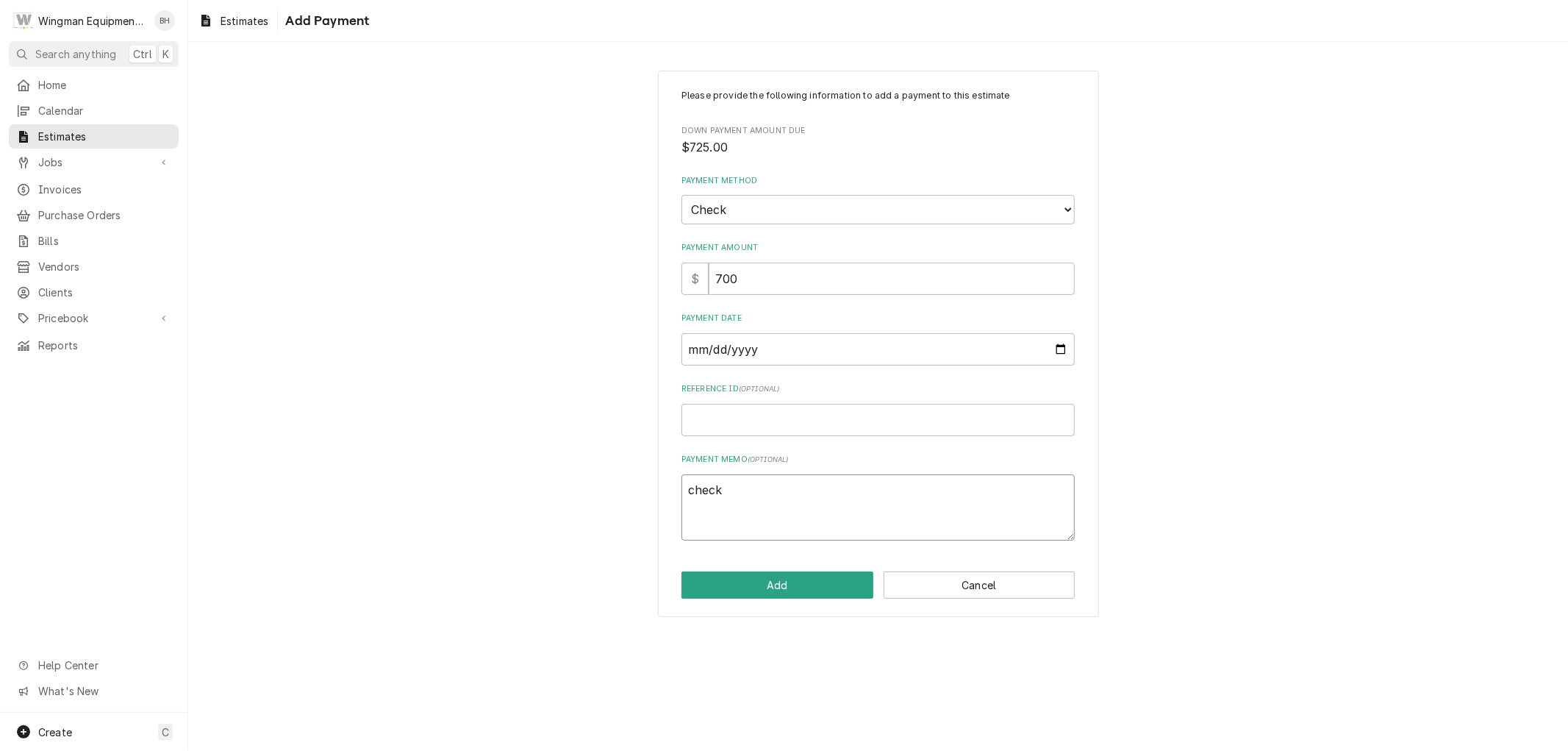
type textarea "check"
type textarea "x"
type textarea "check #"
type textarea "x"
type textarea "check #"
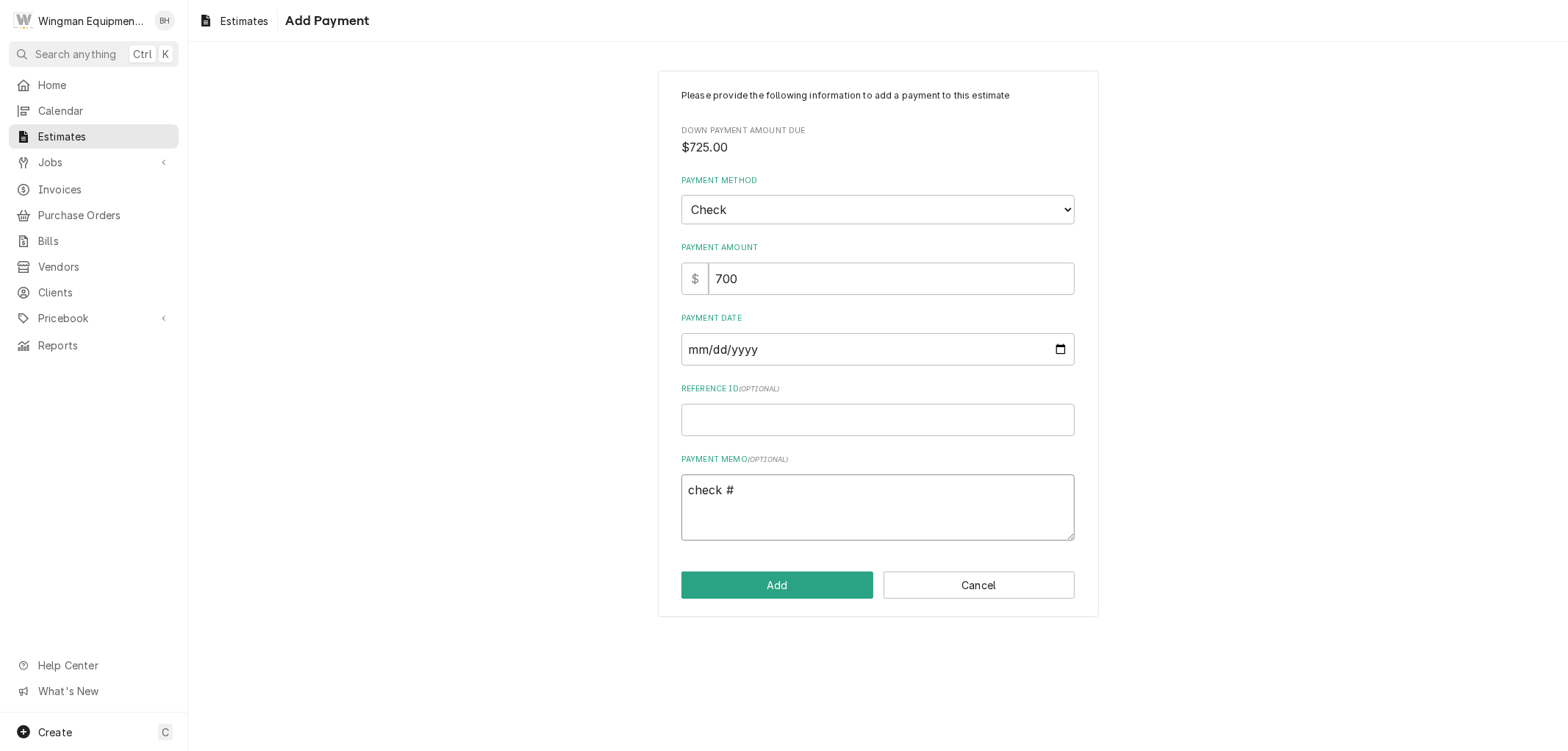
type textarea "x"
type textarea "check # 1"
type textarea "x"
type textarea "check # 11"
type textarea "x"
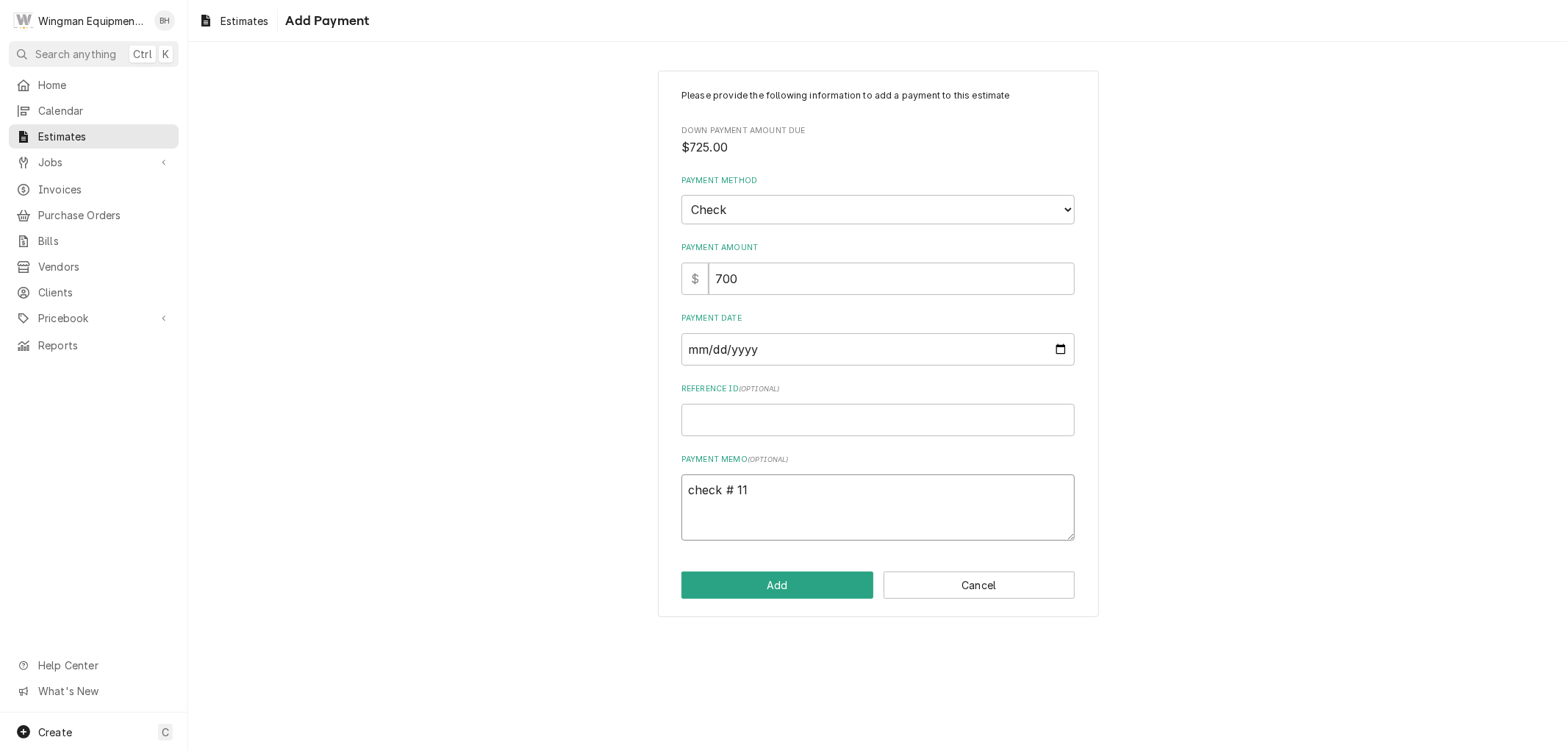
type textarea "check # 111"
type textarea "x"
type textarea "check # 1119"
click at [815, 583] on button "Add" at bounding box center [777, 585] width 192 height 27
type textarea "x"
